Goal: Task Accomplishment & Management: Use online tool/utility

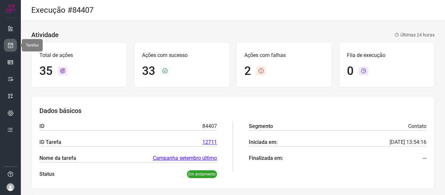
drag, startPoint x: 10, startPoint y: 42, endPoint x: 15, endPoint y: 48, distance: 8.2
click at [10, 42] on link at bounding box center [10, 45] width 13 height 13
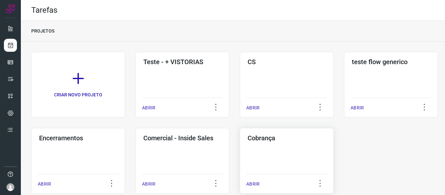
click at [283, 156] on div "Cobrança ABRIR" at bounding box center [287, 161] width 94 height 66
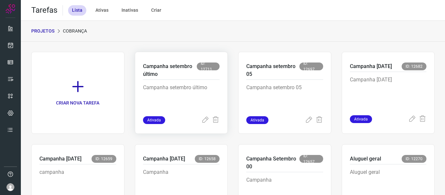
click at [182, 99] on p "Campanha setembro último" at bounding box center [181, 100] width 77 height 33
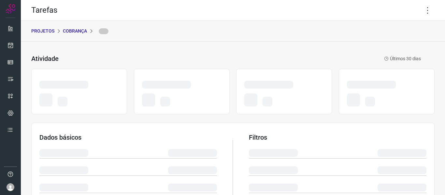
click at [182, 99] on div at bounding box center [182, 101] width 80 height 15
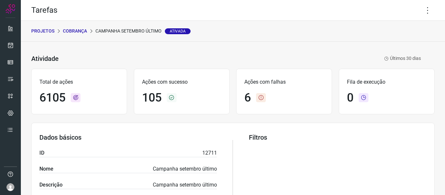
click at [426, 9] on icon at bounding box center [428, 11] width 14 height 14
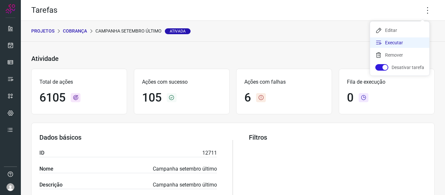
click at [384, 42] on li "Executar" at bounding box center [399, 42] width 59 height 10
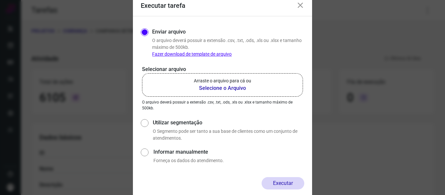
click at [237, 85] on b "Selecione o Arquivo" at bounding box center [222, 88] width 57 height 8
click at [0, 0] on input "Arraste o arquivo para cá ou Selecione o Arquivo" at bounding box center [0, 0] width 0 height 0
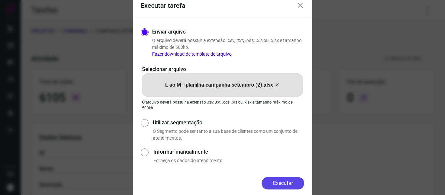
click at [285, 183] on button "Executar" at bounding box center [283, 183] width 43 height 12
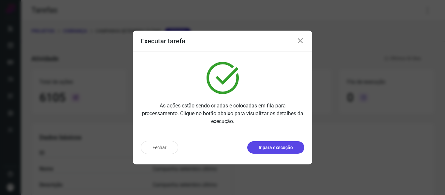
click at [293, 146] on button "Ir para execução" at bounding box center [275, 147] width 57 height 12
